Goal: Task Accomplishment & Management: Manage account settings

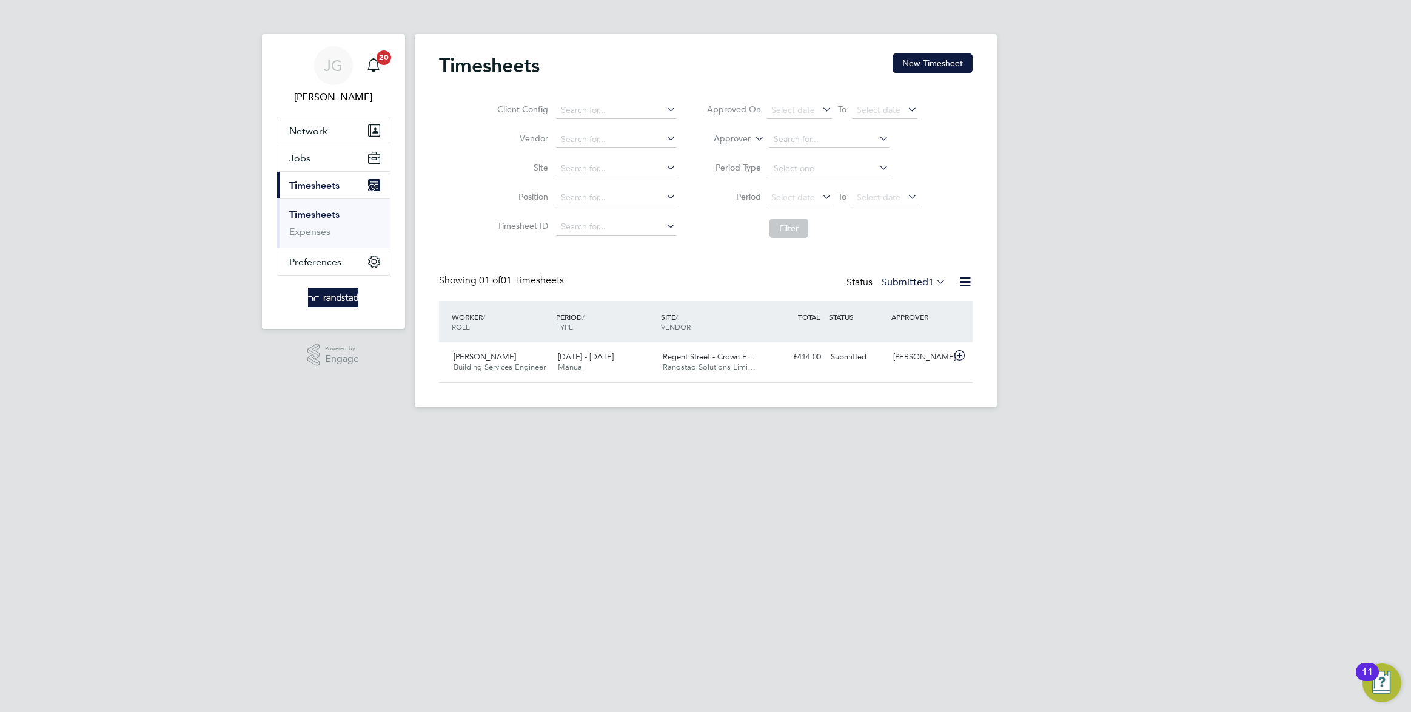
scroll to position [30, 105]
click at [328, 152] on button "Jobs" at bounding box center [333, 157] width 113 height 27
click at [308, 220] on link "Placements" at bounding box center [314, 221] width 50 height 12
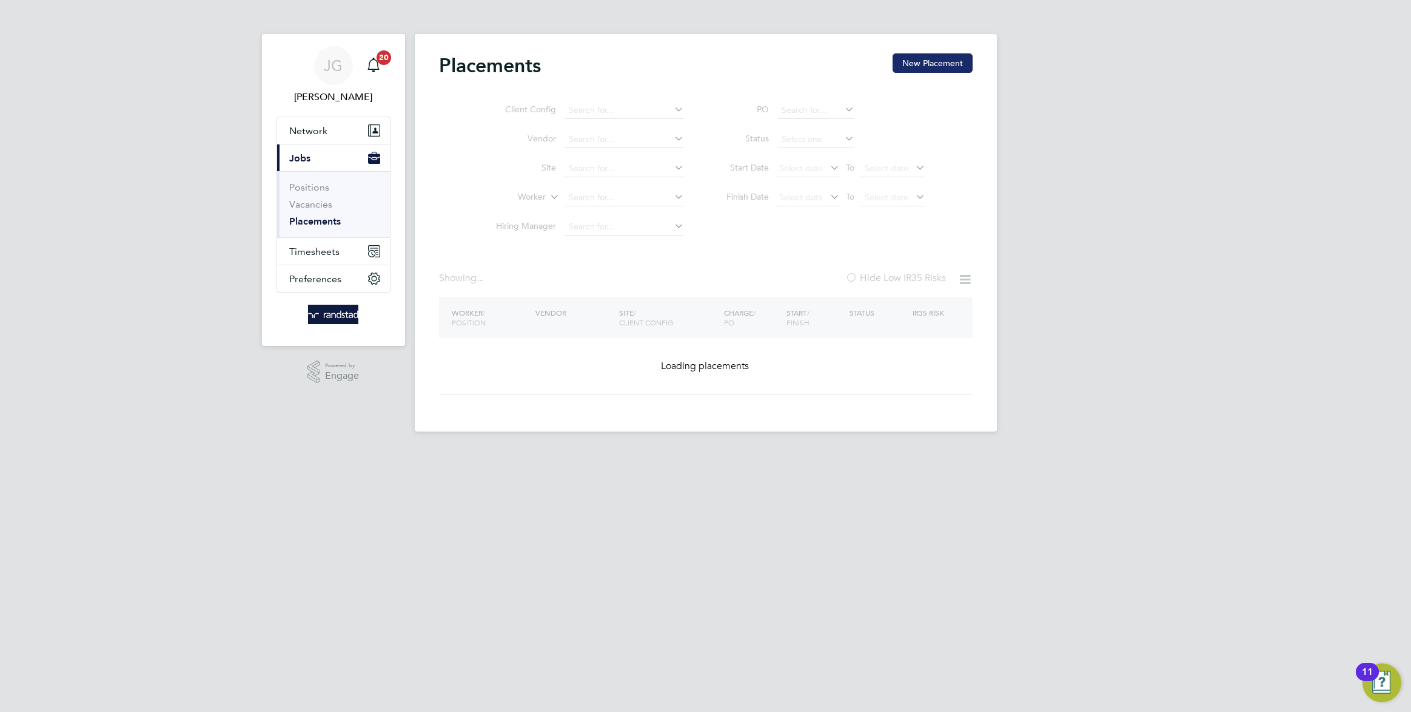
click at [916, 61] on button "New Placement" at bounding box center [933, 62] width 80 height 19
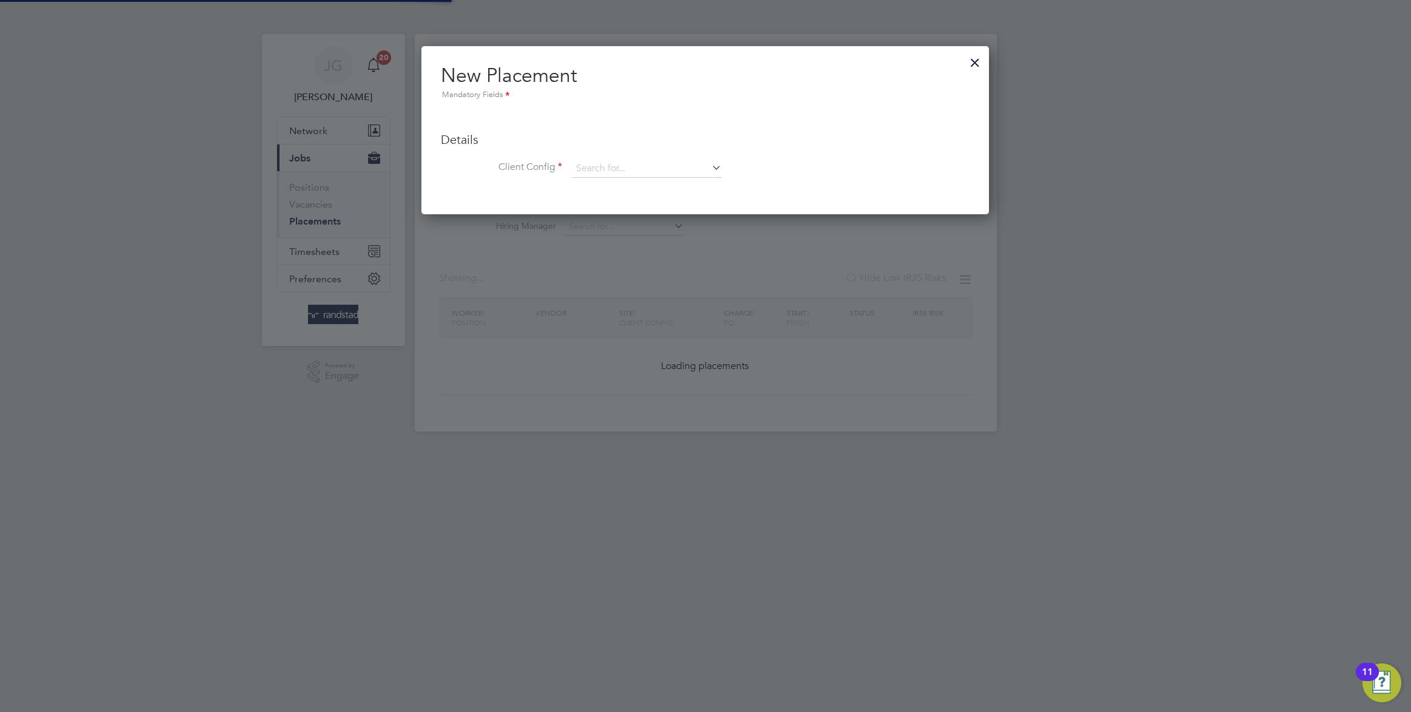
scroll to position [168, 568]
click at [610, 169] on input at bounding box center [647, 169] width 150 height 18
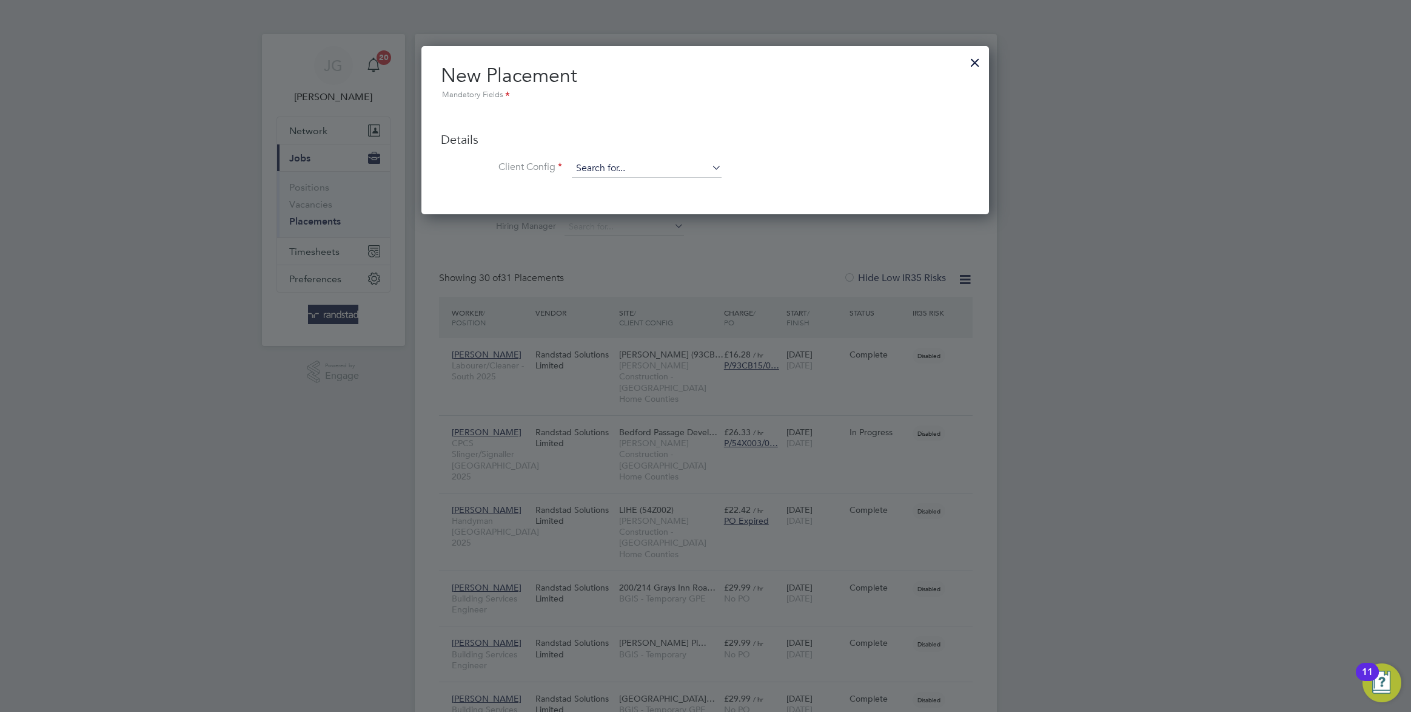
scroll to position [0, 0]
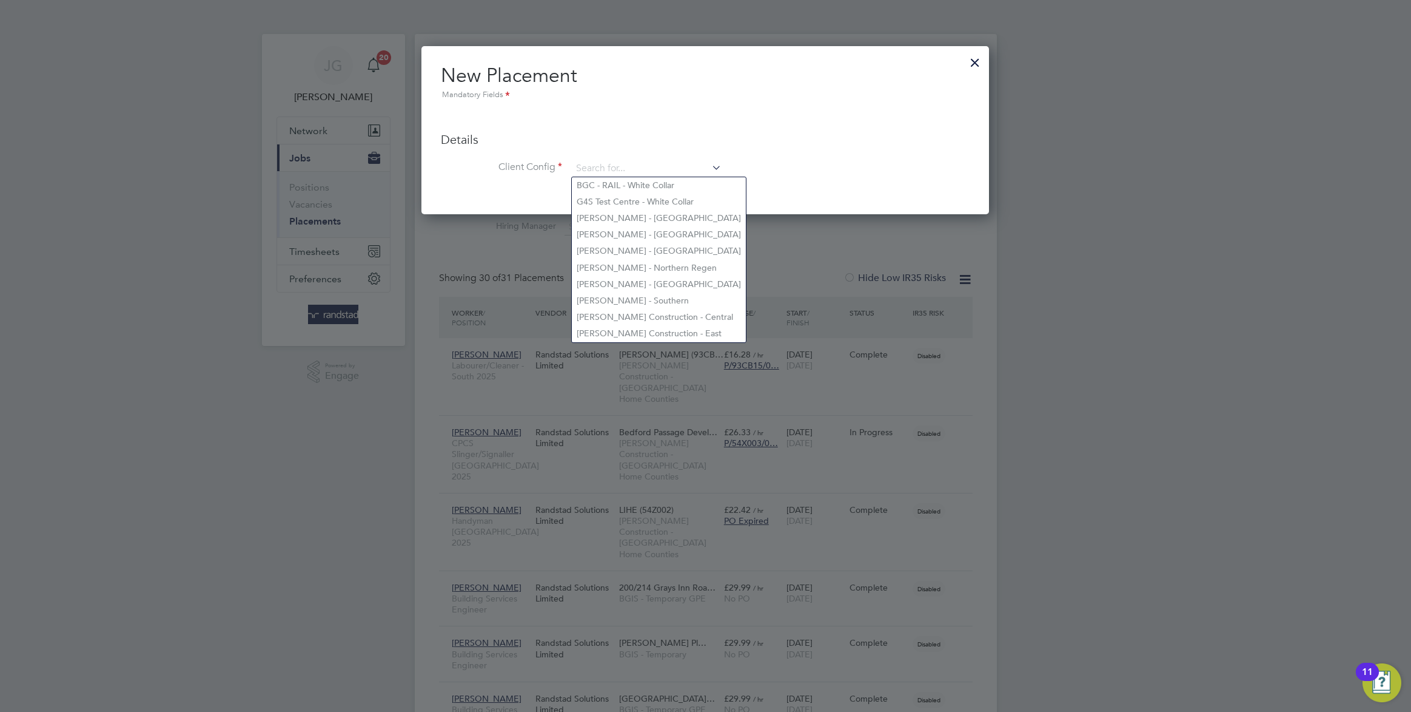
click at [974, 59] on div at bounding box center [975, 60] width 22 height 22
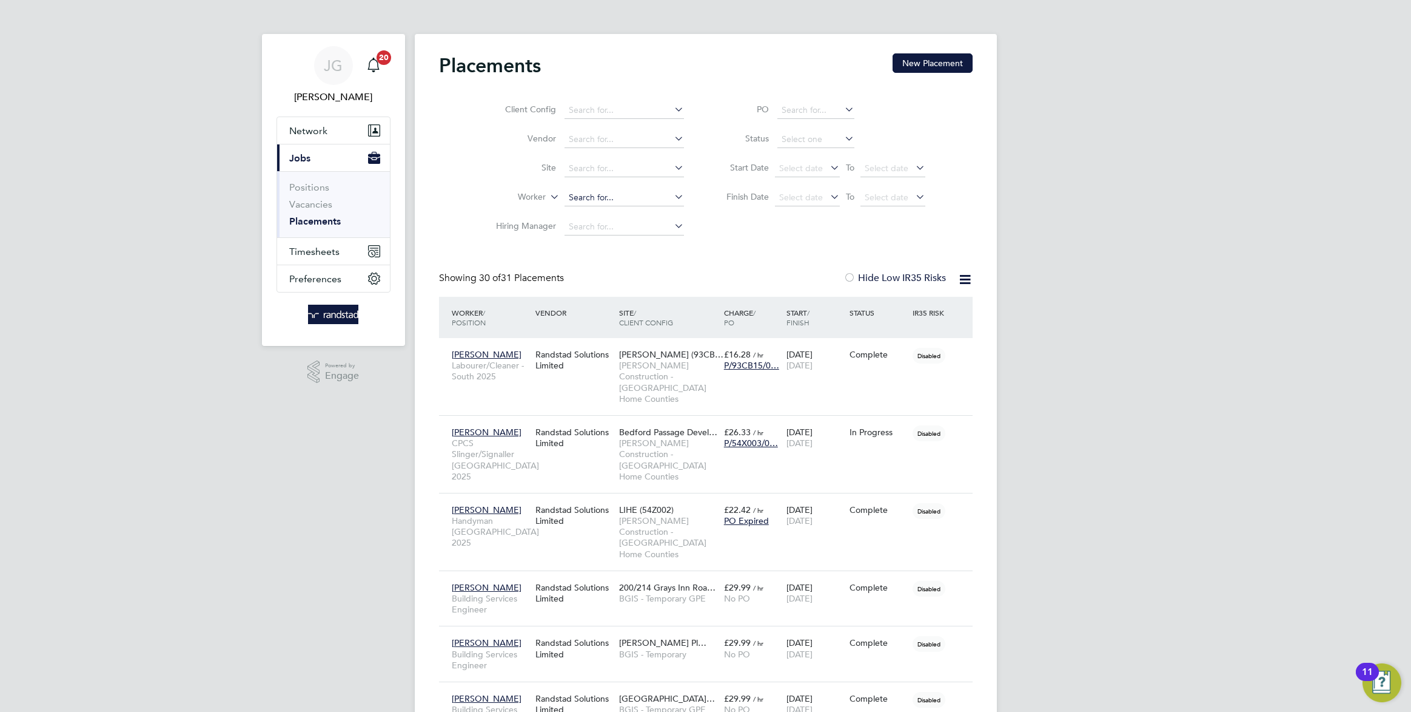
click at [583, 195] on input at bounding box center [624, 197] width 119 height 17
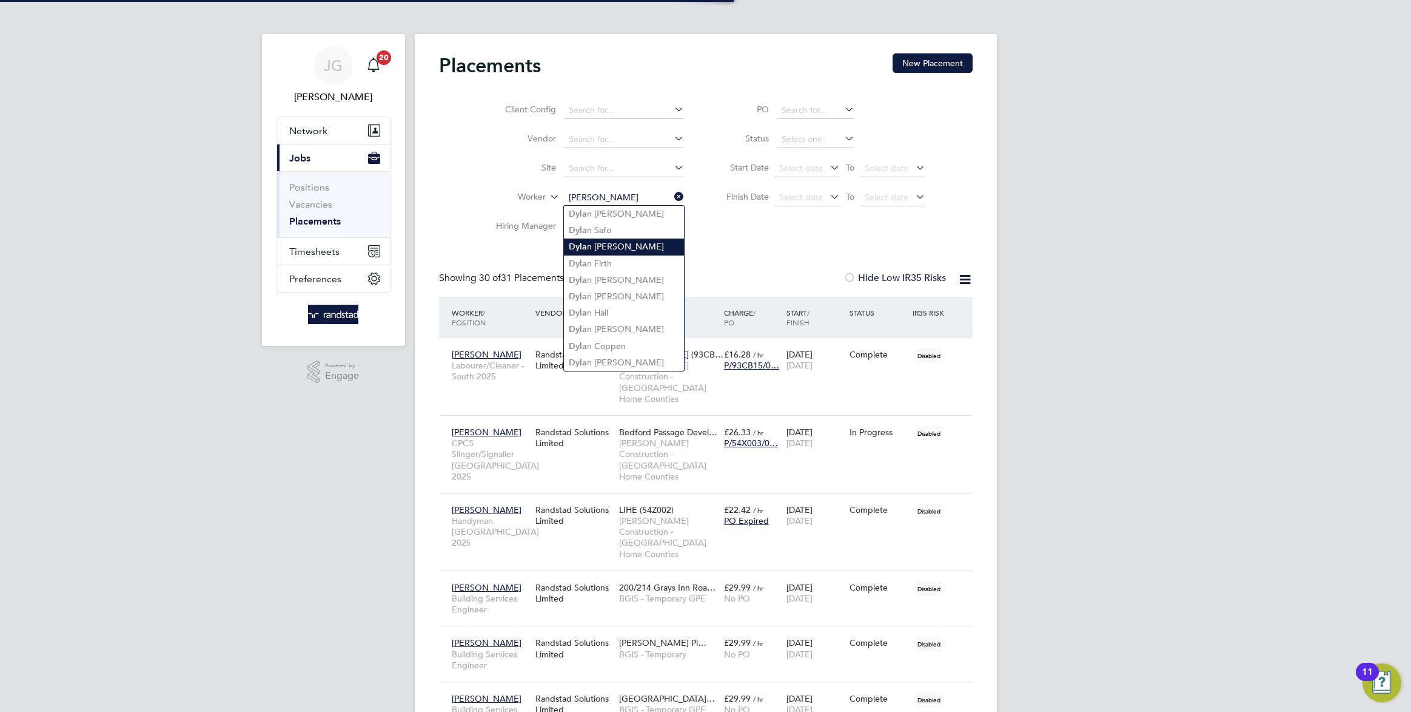
click at [619, 244] on li "Dyla n Mckissock" at bounding box center [624, 246] width 120 height 16
type input "[PERSON_NAME]"
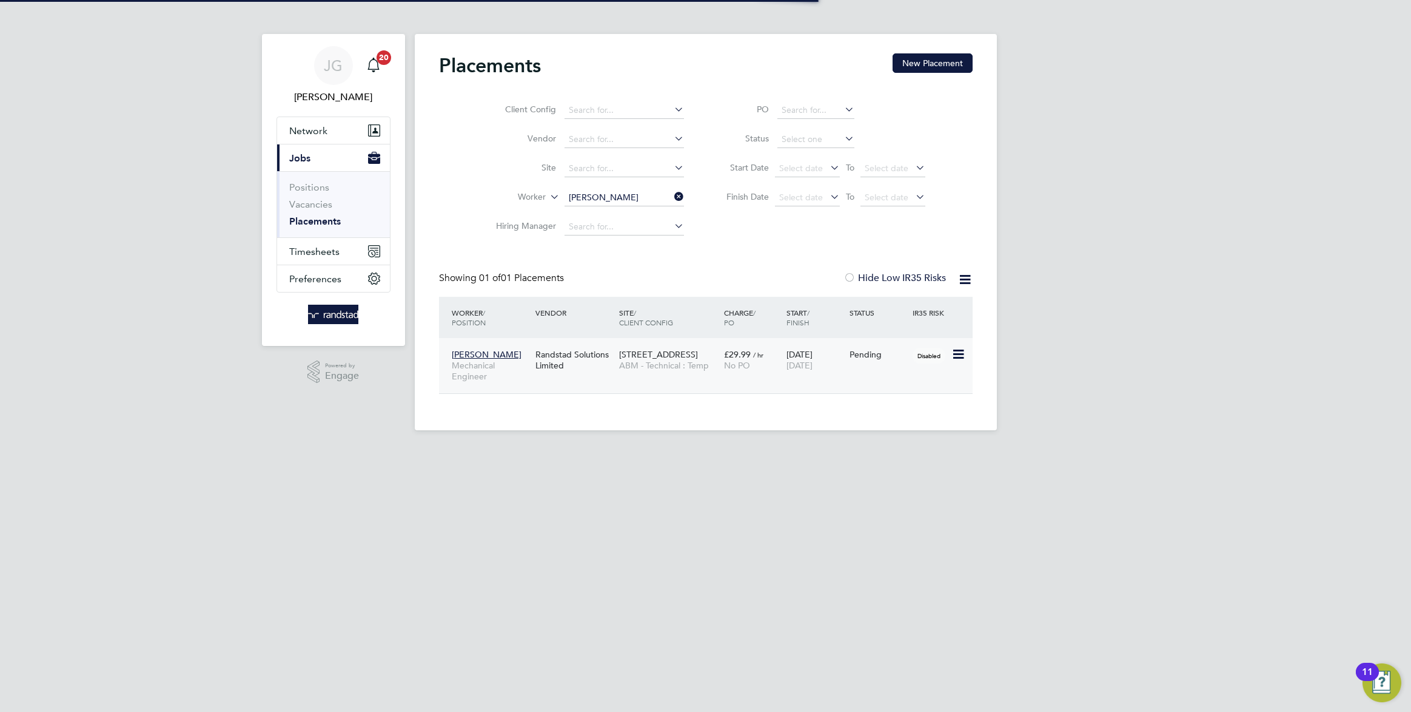
click at [528, 362] on span "Mechanical Engineer" at bounding box center [491, 371] width 78 height 22
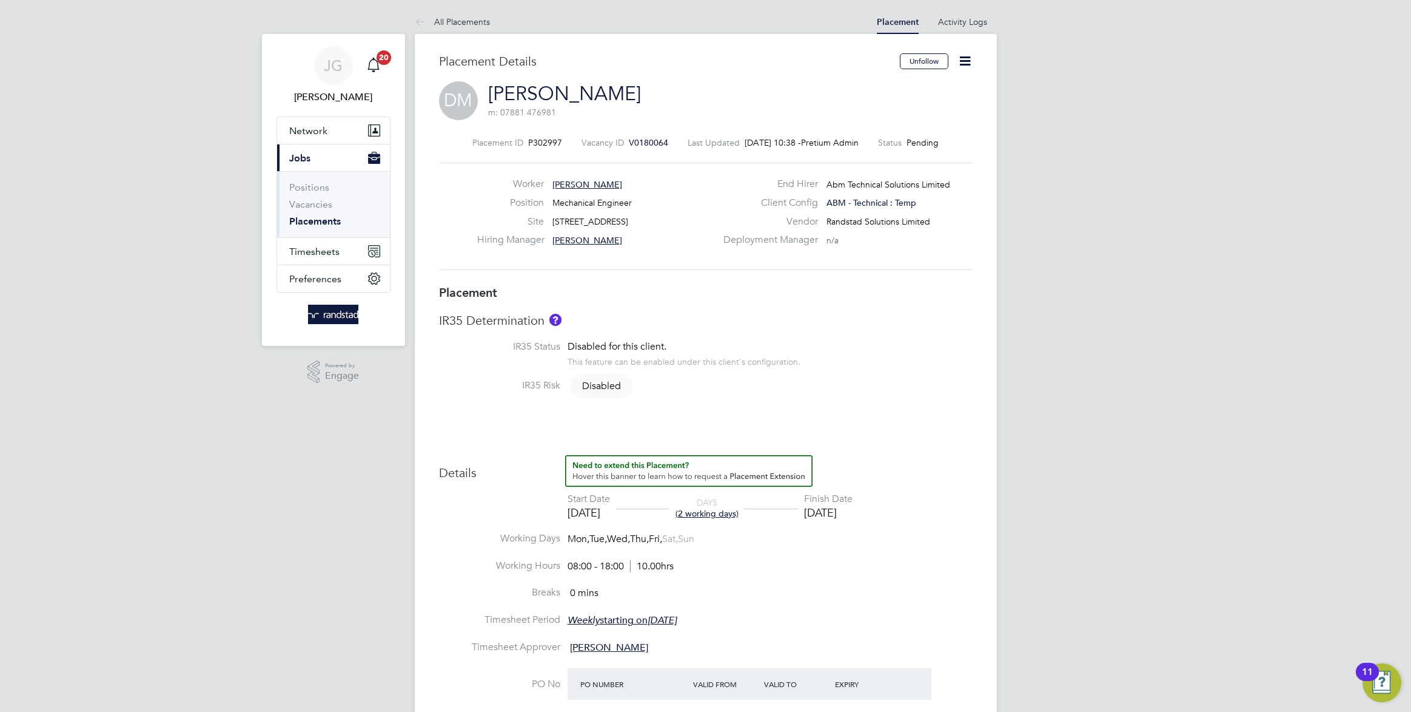
click at [963, 60] on icon at bounding box center [965, 60] width 15 height 15
click at [930, 89] on li "Edit Placement e" at bounding box center [925, 89] width 89 height 17
type input "[PERSON_NAME]"
type input "[DATE]"
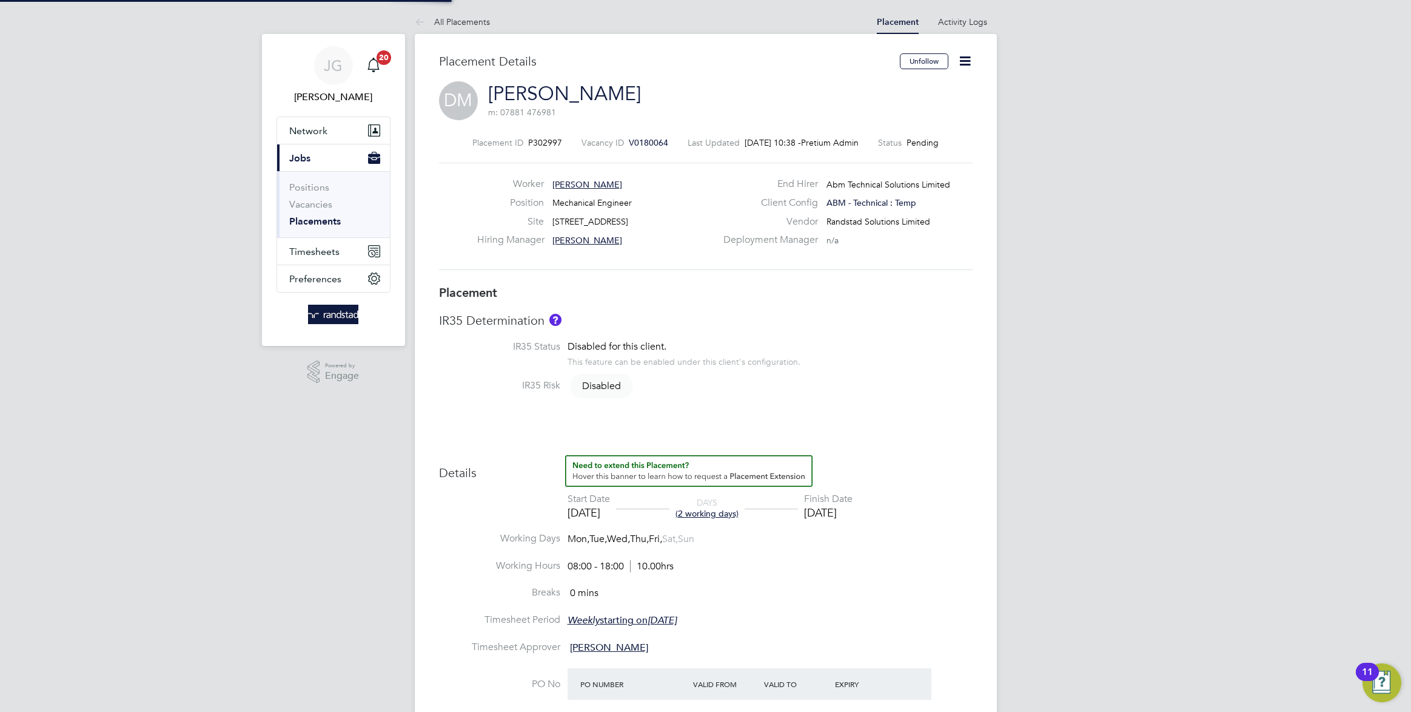
type input "[DATE]"
type input "08:00"
type input "18:00"
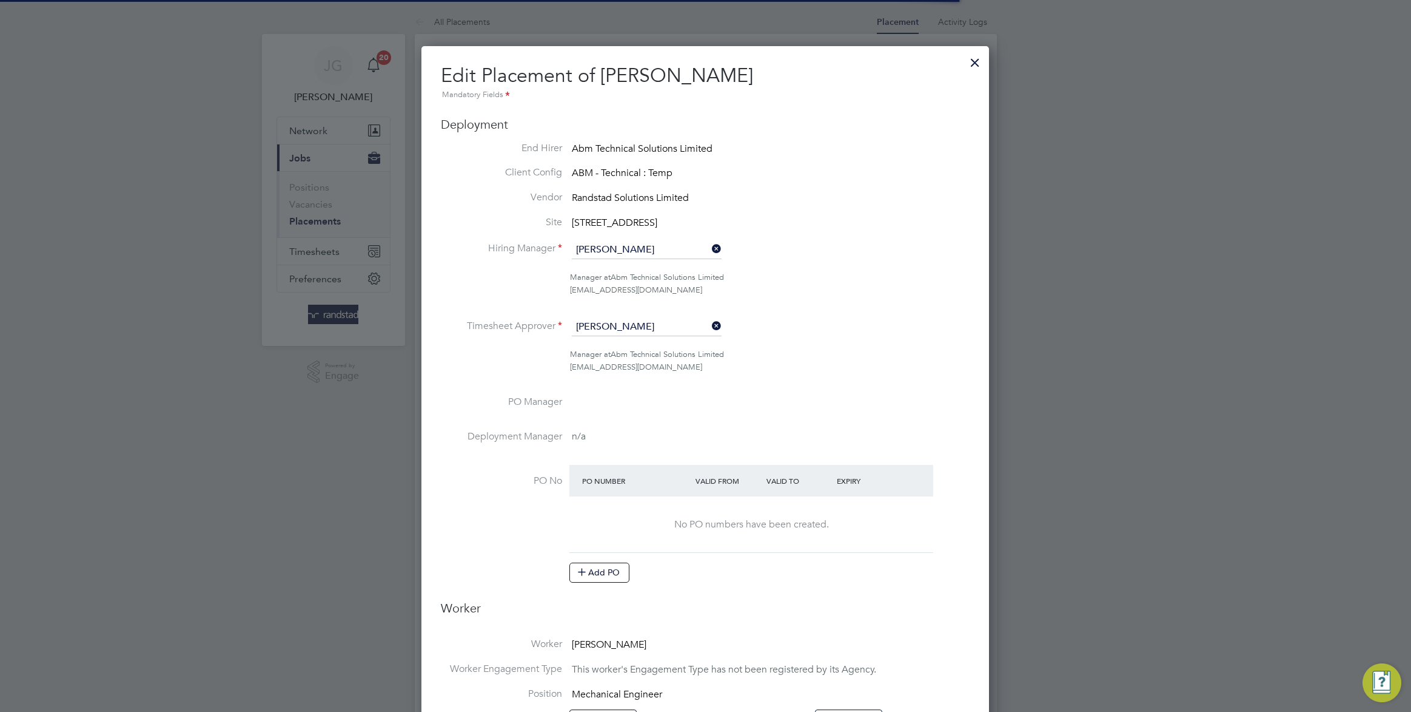
scroll to position [6, 5]
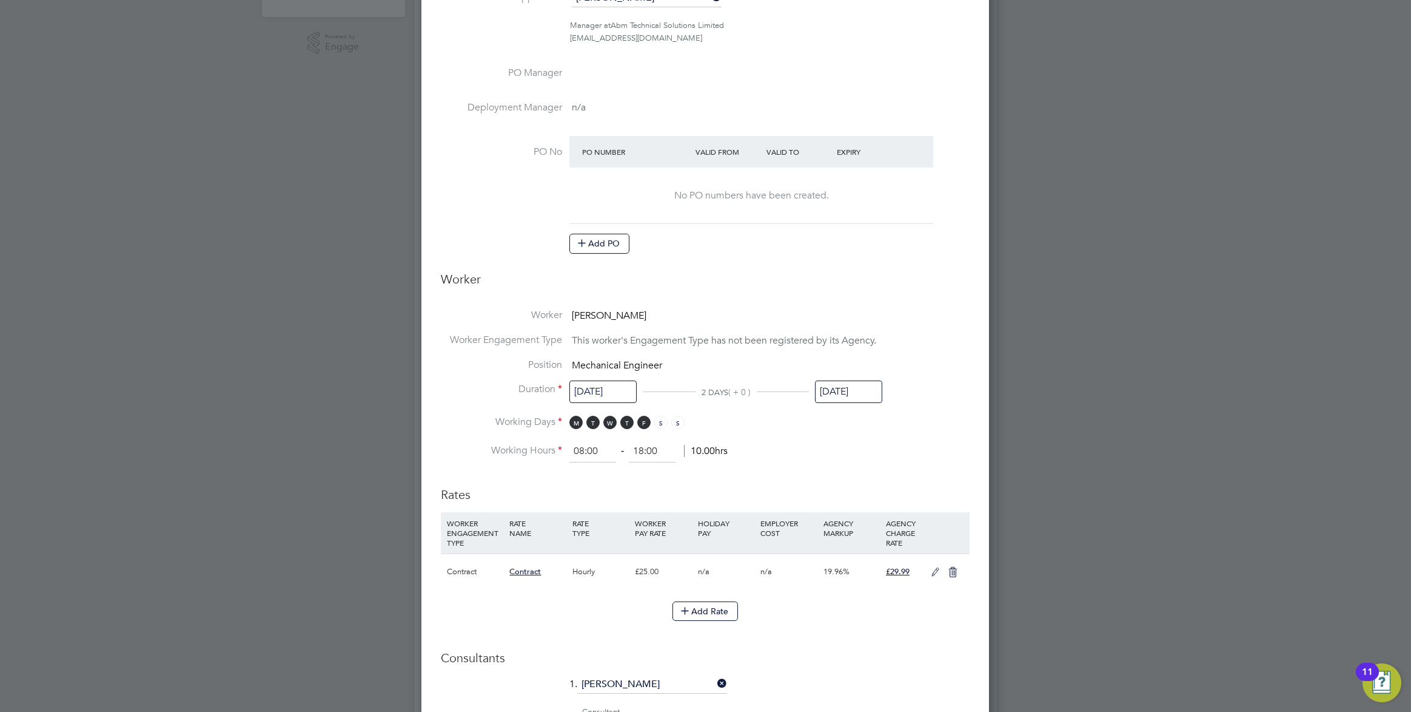
click at [599, 389] on input "[DATE]" at bounding box center [603, 391] width 67 height 22
click at [707, 173] on icon at bounding box center [713, 175] width 12 height 13
click at [585, 216] on span at bounding box center [589, 204] width 23 height 23
click at [596, 207] on div "[DATE] M T W T F S S [DATE] 2 3 4 5 6 7 8 9 10 11 12 13 14 15 16 17 18 19 20 21…" at bounding box center [656, 271] width 177 height 217
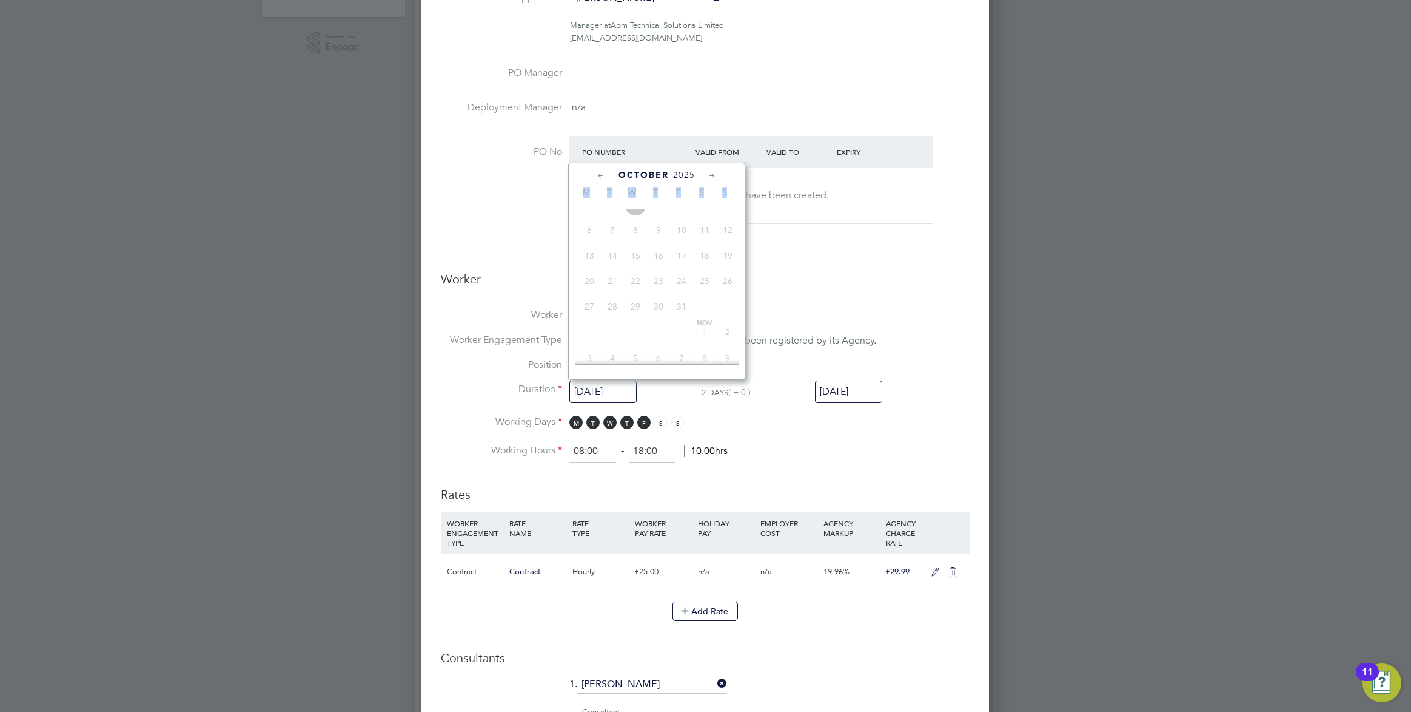
click at [605, 173] on icon at bounding box center [602, 175] width 12 height 13
click at [631, 348] on span "[DATE]" at bounding box center [635, 336] width 23 height 23
click at [753, 429] on li "Working Days M T W T F S S" at bounding box center [705, 427] width 529 height 25
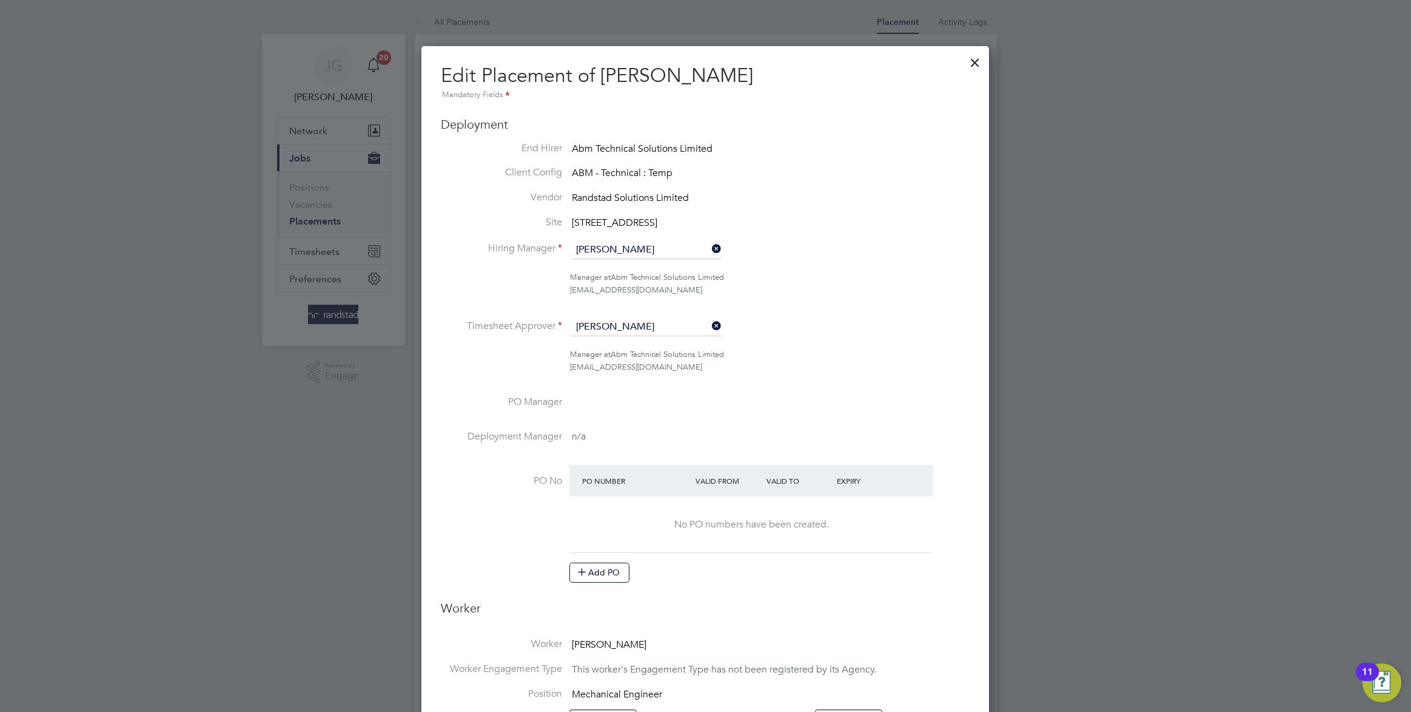
click at [980, 61] on div at bounding box center [975, 60] width 22 height 22
